Goal: Task Accomplishment & Management: Complete application form

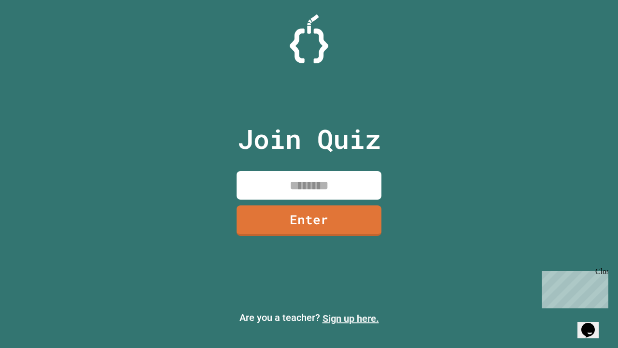
click at [351, 318] on link "Sign up here." at bounding box center [351, 319] width 57 height 12
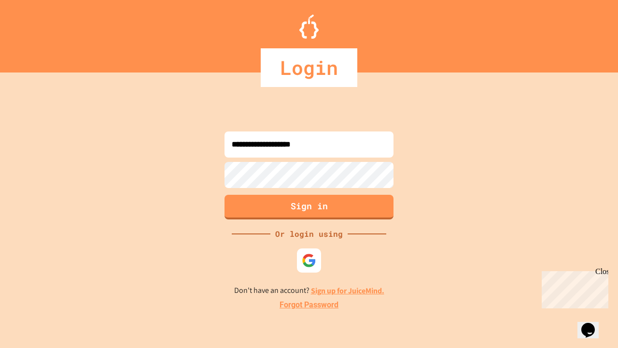
type input "**********"
